Goal: Task Accomplishment & Management: Complete application form

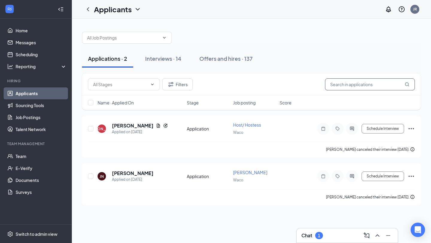
click at [354, 90] on input "text" at bounding box center [370, 84] width 90 height 12
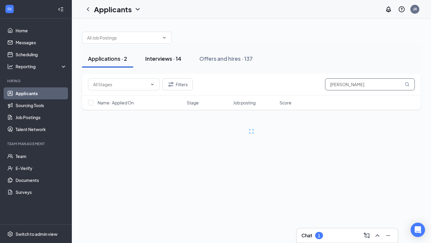
type input "ochoa"
click at [175, 59] on div "Interviews · 14" at bounding box center [163, 58] width 36 height 7
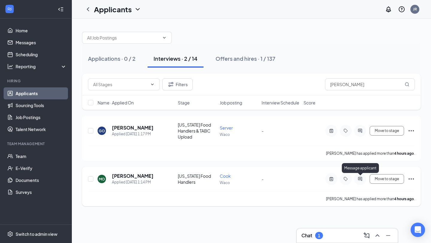
click at [362, 179] on icon "ActiveChat" at bounding box center [360, 179] width 4 height 4
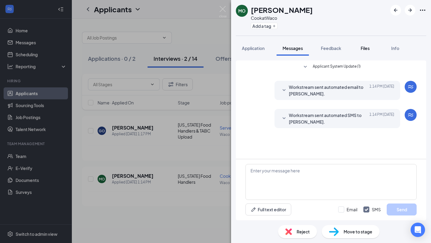
click at [365, 47] on span "Files" at bounding box center [365, 48] width 9 height 5
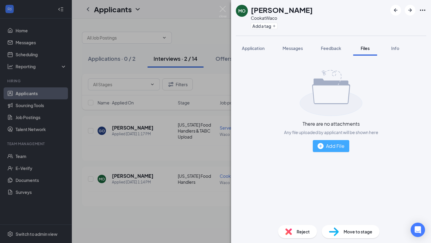
click at [321, 149] on img "button" at bounding box center [321, 146] width 6 height 6
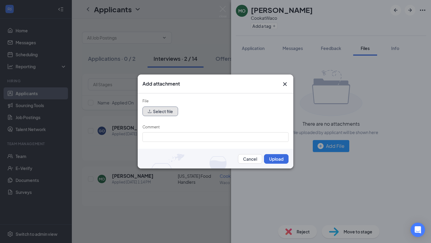
click at [167, 110] on button "Select file" at bounding box center [161, 112] width 36 height 10
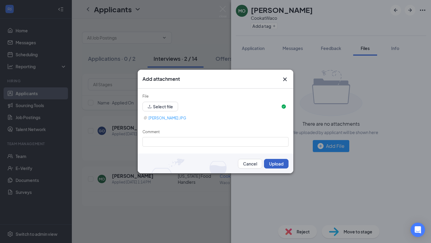
click at [274, 162] on button "Upload" at bounding box center [276, 164] width 25 height 10
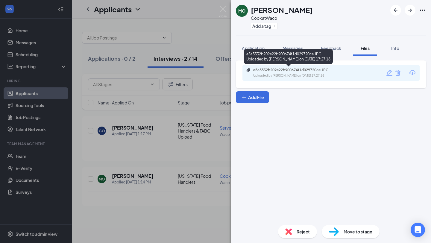
click at [284, 71] on div "e5a3532b209e22b900674f1d029720ce.JPG" at bounding box center [295, 70] width 84 height 5
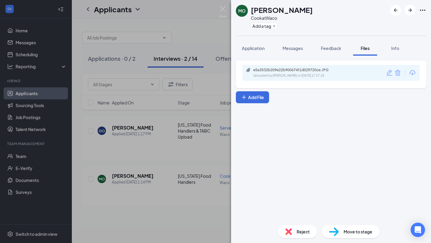
click at [347, 234] on span "Move to stage" at bounding box center [358, 232] width 29 height 7
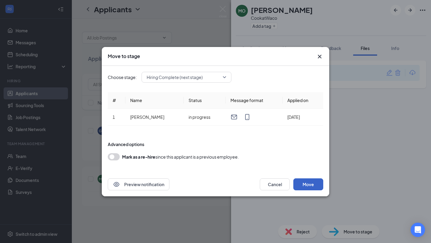
click at [310, 184] on button "Move" at bounding box center [309, 185] width 30 height 12
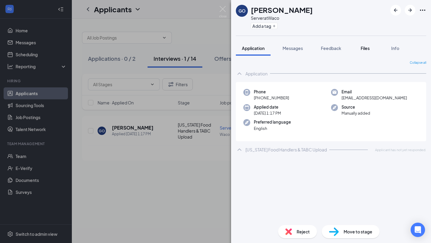
click at [365, 47] on span "Files" at bounding box center [365, 48] width 9 height 5
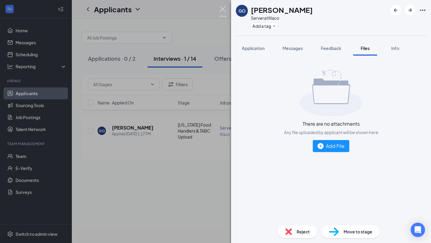
click at [225, 8] on img at bounding box center [222, 12] width 7 height 12
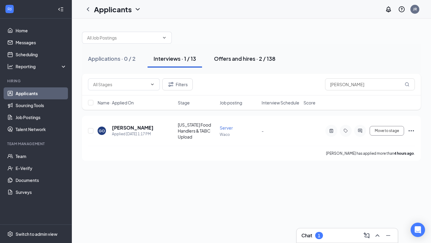
click at [238, 59] on div "Offers and hires · 2 / 138" at bounding box center [244, 58] width 61 height 7
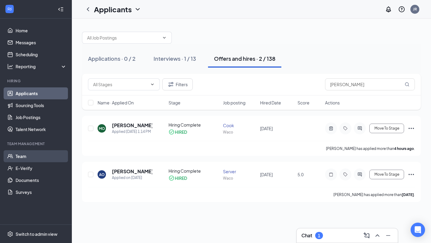
click at [25, 156] on link "Team" at bounding box center [41, 156] width 51 height 12
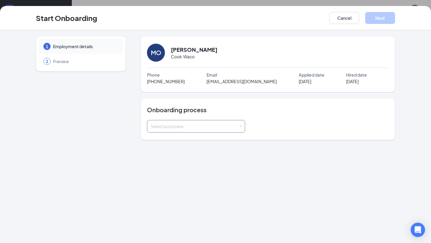
click at [239, 126] on div "Select a process" at bounding box center [196, 126] width 90 height 12
click at [202, 138] on li "TJFC Waco New Hire" at bounding box center [196, 139] width 98 height 11
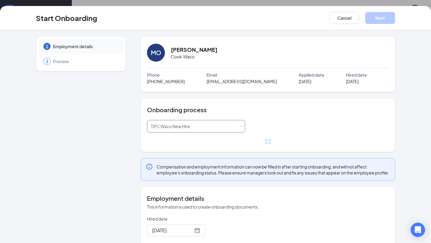
scroll to position [29, 0]
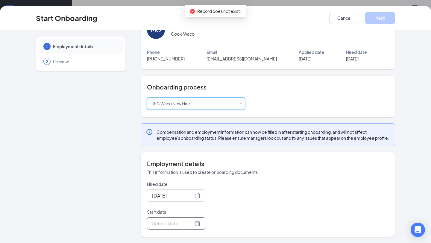
click at [191, 224] on div at bounding box center [176, 223] width 48 height 7
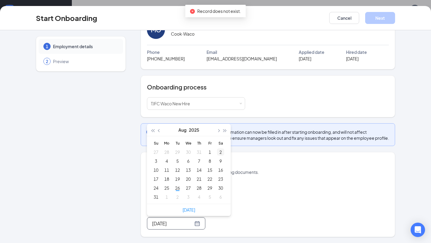
type input "Aug 2, 2025"
click at [218, 130] on span "button" at bounding box center [218, 130] width 3 height 3
type input "Sep 1, 2025"
click at [167, 151] on div "1" at bounding box center [166, 152] width 7 height 7
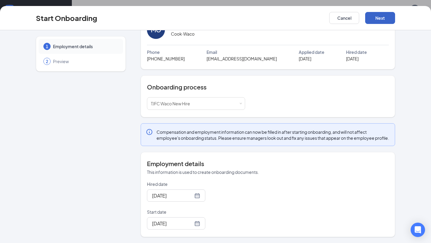
click at [383, 17] on button "Next" at bounding box center [380, 18] width 30 height 12
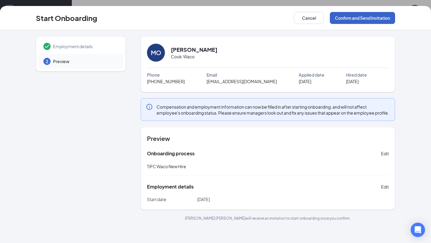
click at [383, 17] on button "Confirm and Send Invitation" at bounding box center [362, 18] width 65 height 12
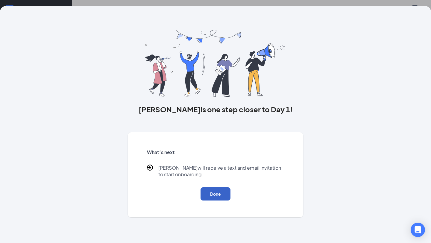
click at [217, 191] on button "Done" at bounding box center [216, 194] width 30 height 13
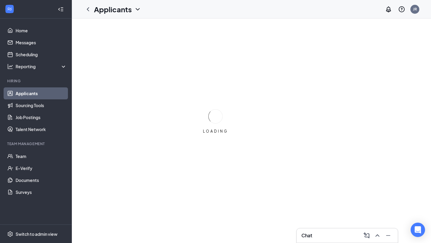
click at [137, 9] on icon "ChevronDown" at bounding box center [138, 9] width 4 height 2
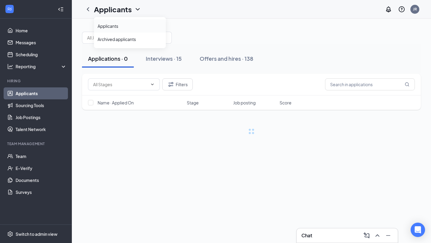
click at [114, 26] on link "Applicants" at bounding box center [130, 26] width 65 height 6
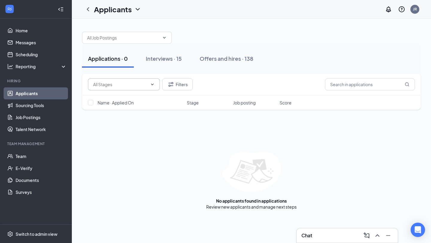
click at [153, 82] on icon "ChevronDown" at bounding box center [152, 84] width 5 height 5
click at [162, 38] on icon "ChevronDown" at bounding box center [164, 37] width 5 height 5
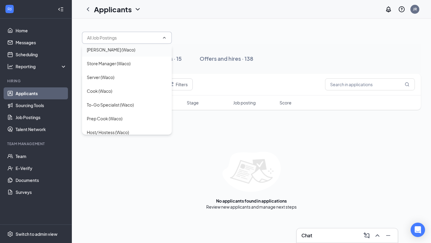
scroll to position [73, 0]
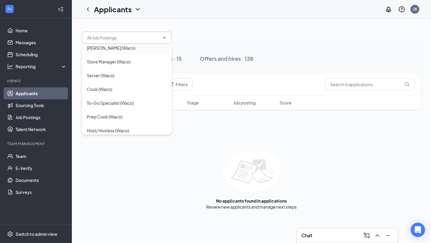
click at [119, 117] on div "Prep Cook (Waco)" at bounding box center [105, 117] width 36 height 7
type input "Prep Cook (Waco)"
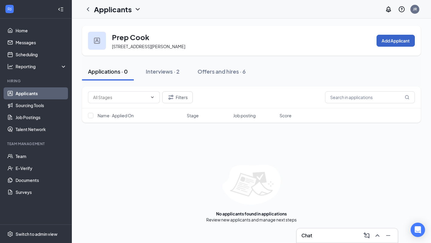
click at [394, 40] on button "Add Applicant" at bounding box center [396, 41] width 38 height 12
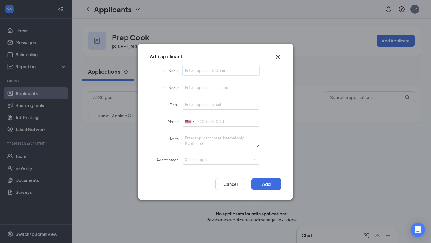
click at [202, 67] on input "First Name" at bounding box center [221, 71] width 77 height 10
type input "[PERSON_NAME]"
type input "[EMAIL_ADDRESS][DOMAIN_NAME]"
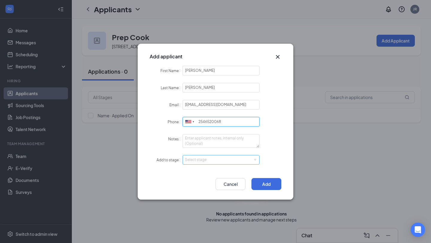
type input "2546520068"
click at [255, 158] on div "Select stage" at bounding box center [221, 159] width 72 height 9
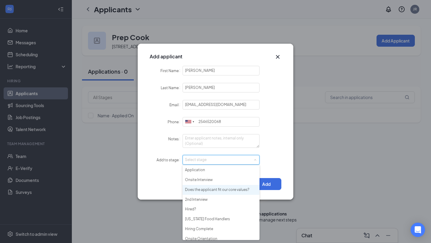
scroll to position [4, 0]
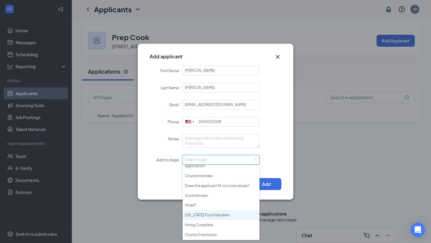
click at [216, 218] on li "[US_STATE] Food Handlers" at bounding box center [221, 216] width 77 height 10
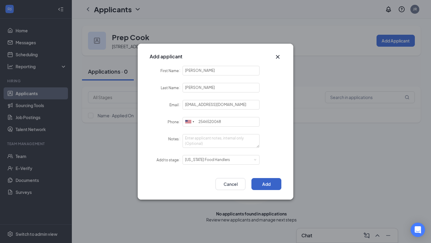
click at [267, 182] on button "Add" at bounding box center [267, 184] width 30 height 12
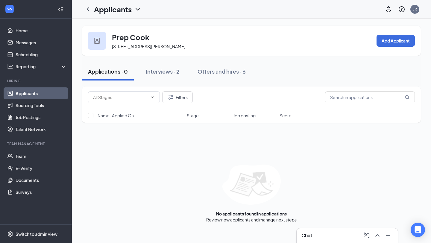
click at [138, 9] on icon "ChevronDown" at bounding box center [138, 9] width 4 height 2
click at [134, 26] on link "Applicants" at bounding box center [130, 26] width 65 height 6
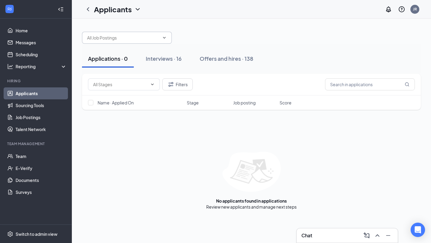
click at [165, 37] on icon "ChevronDown" at bounding box center [164, 37] width 5 height 5
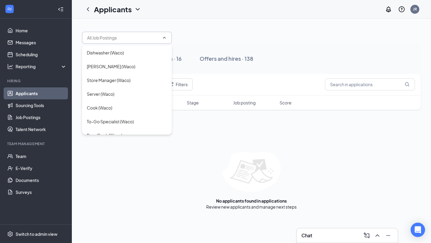
scroll to position [56, 0]
click at [104, 108] on div "Cook (Waco)" at bounding box center [99, 106] width 25 height 7
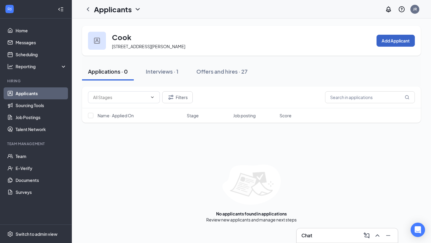
click at [397, 41] on button "Add Applicant" at bounding box center [396, 41] width 38 height 12
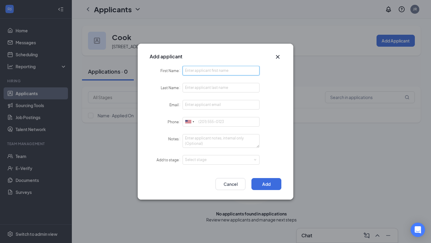
click at [222, 72] on input "First Name" at bounding box center [221, 71] width 77 height 10
type input "[PERSON_NAME]"
type input "Angeles"
type input "[EMAIL_ADDRESS][DOMAIN_NAME]"
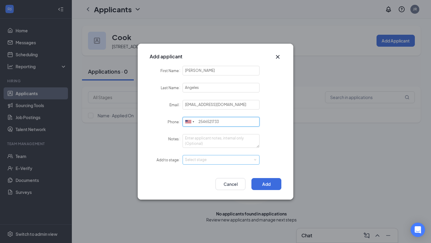
type input "2546521733"
click at [254, 159] on span at bounding box center [255, 159] width 3 height 3
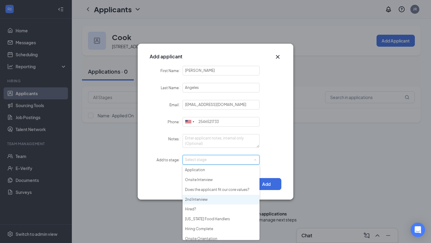
scroll to position [4, 0]
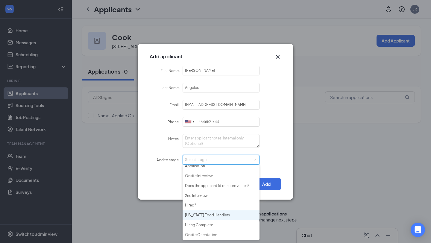
click at [212, 216] on li "[US_STATE] Food Handlers" at bounding box center [221, 216] width 77 height 10
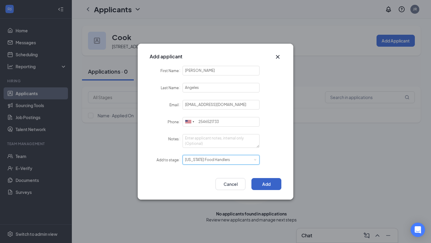
click at [274, 183] on button "Add" at bounding box center [267, 184] width 30 height 12
